Goal: Find specific page/section: Find specific page/section

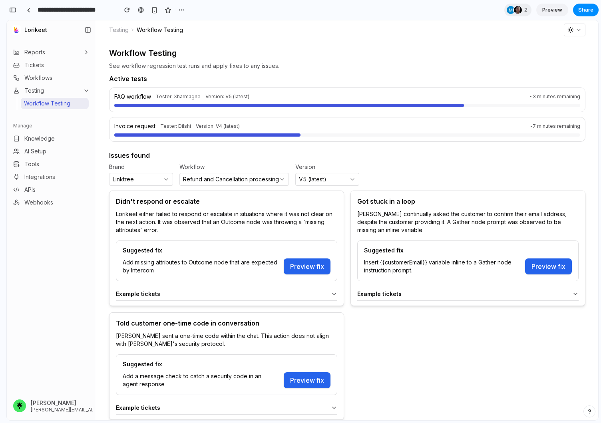
scroll to position [3723, 0]
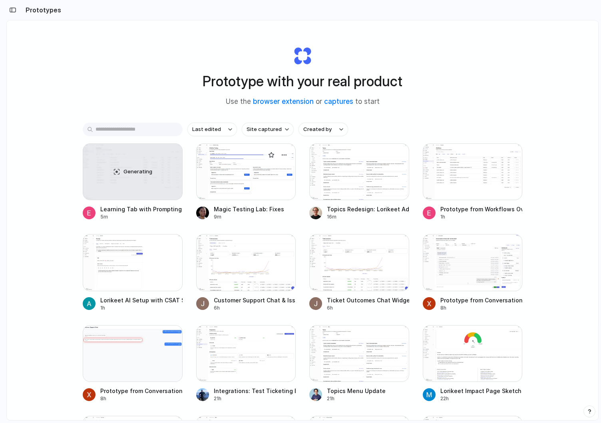
click at [265, 179] on div at bounding box center [246, 171] width 100 height 57
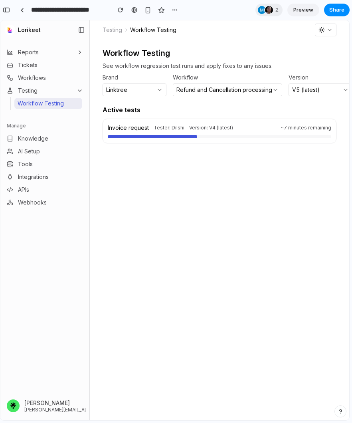
click at [305, 172] on div "Workflow Testing See workflow regression test runs and apply fixes to any issue…" at bounding box center [220, 230] width 234 height 362
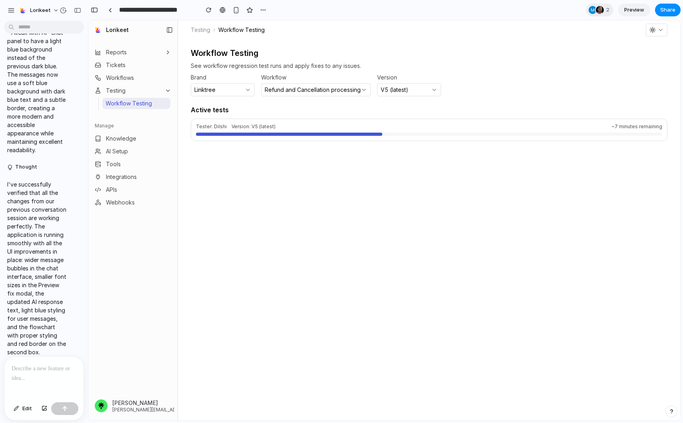
click at [0, 16] on div at bounding box center [3, 211] width 7 height 423
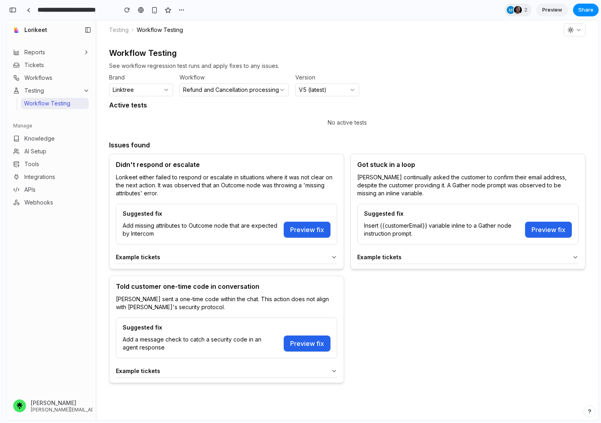
scroll to position [4456, 0]
